Goal: Navigation & Orientation: Go to known website

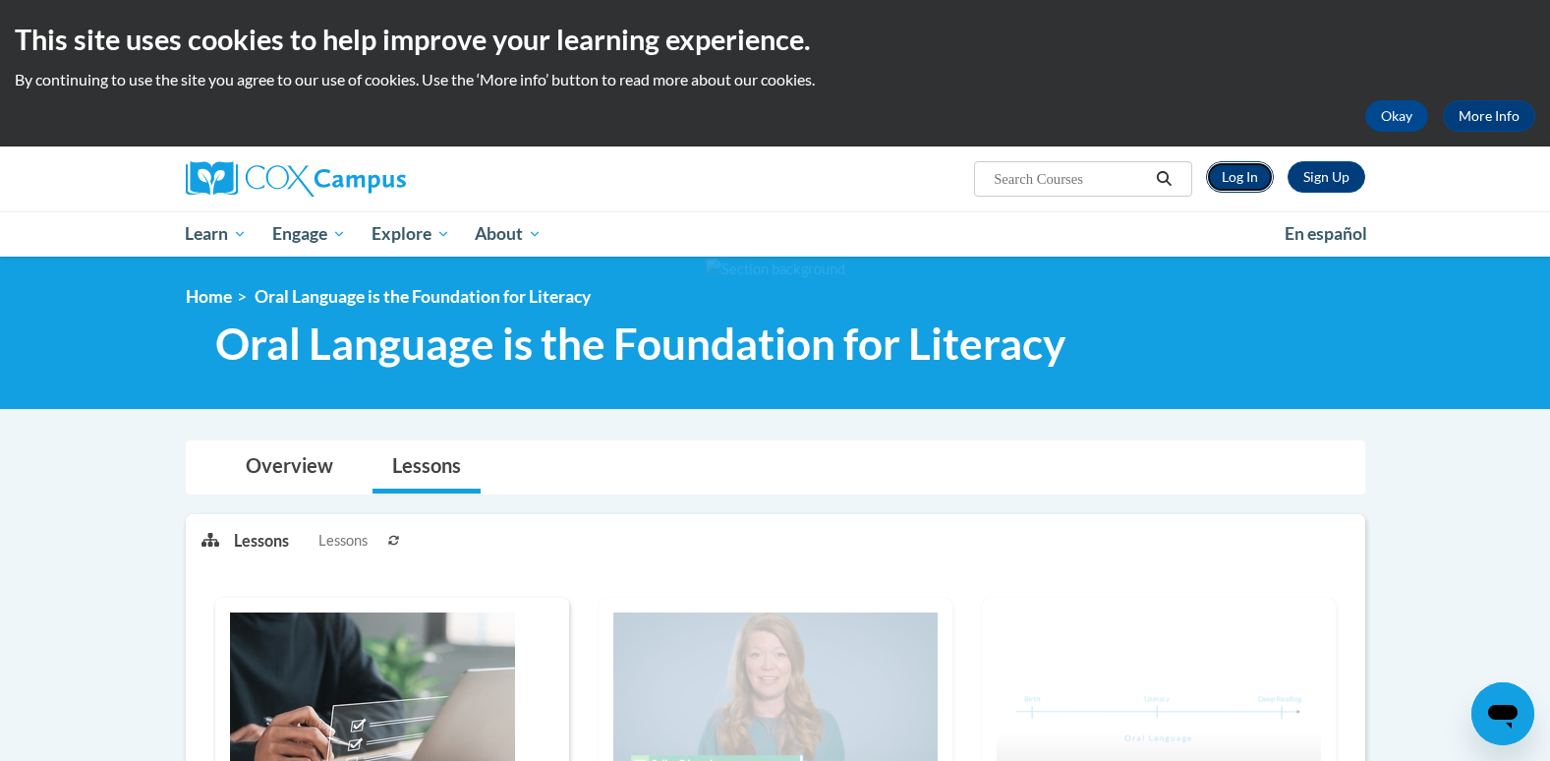
click at [1246, 169] on link "Log In" at bounding box center [1240, 176] width 68 height 31
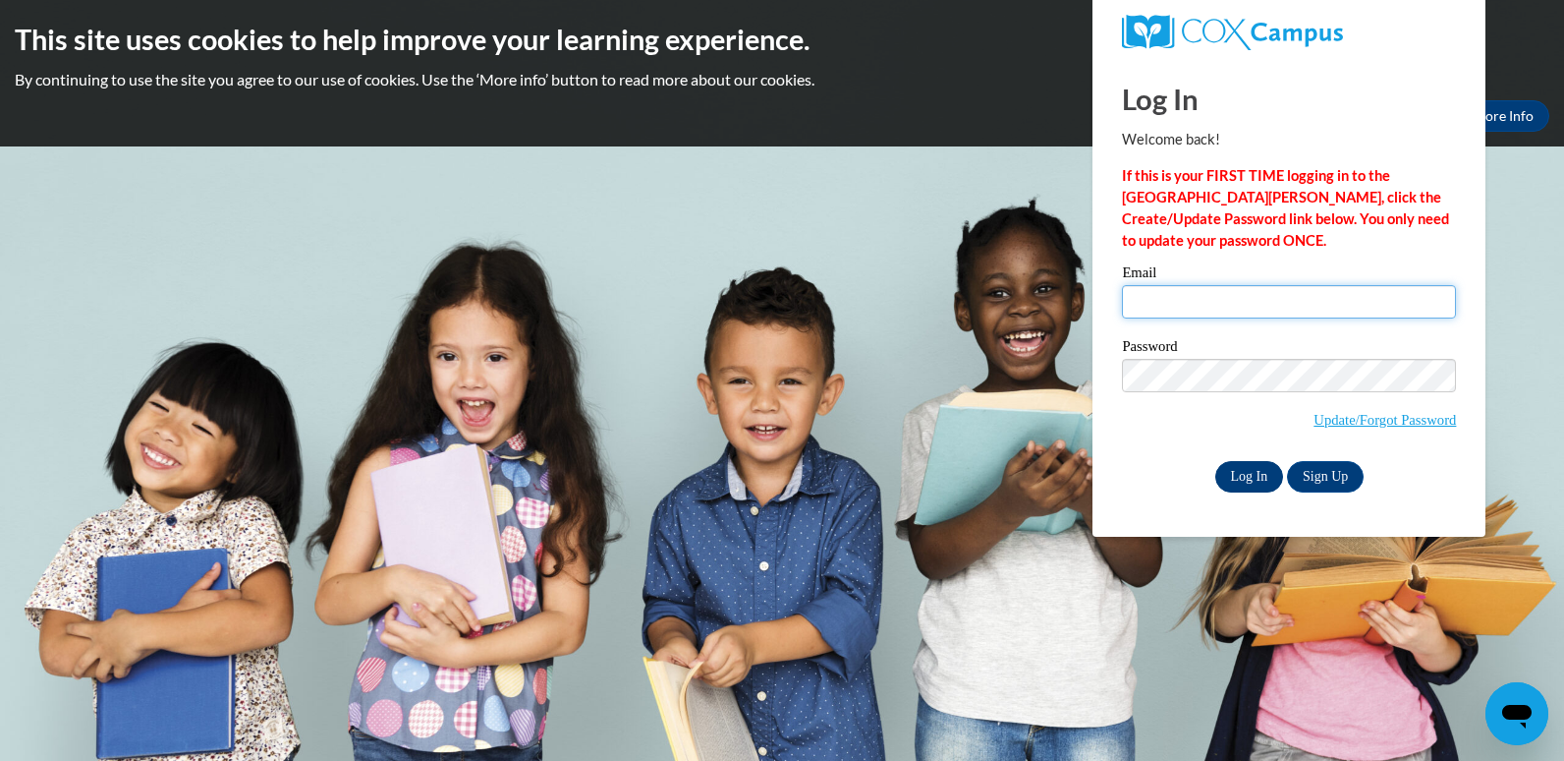
type input "[PERSON_NAME][EMAIL_ADDRESS][PERSON_NAME][DOMAIN_NAME]"
click at [1231, 481] on input "Log In" at bounding box center [1249, 476] width 69 height 31
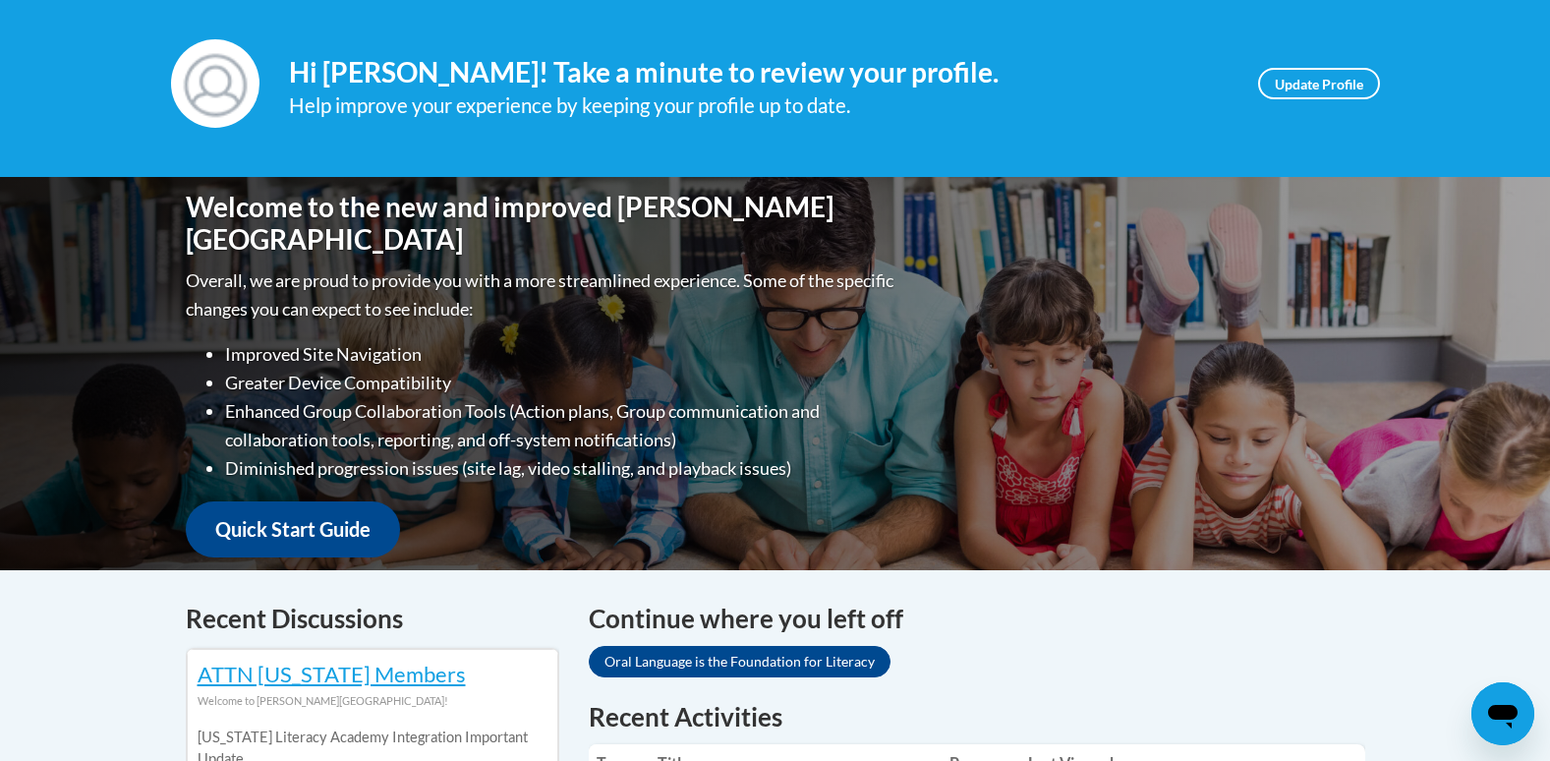
scroll to position [295, 0]
